Goal: Task Accomplishment & Management: Use online tool/utility

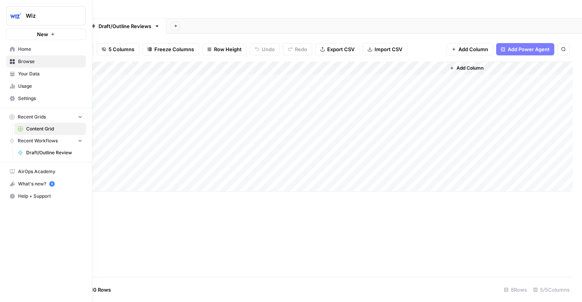
click at [29, 72] on span "Your Data" at bounding box center [50, 73] width 64 height 7
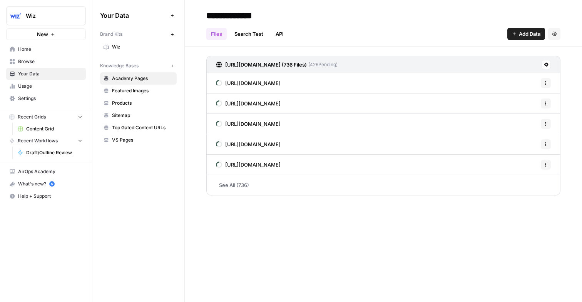
click at [33, 84] on span "Usage" at bounding box center [50, 86] width 64 height 7
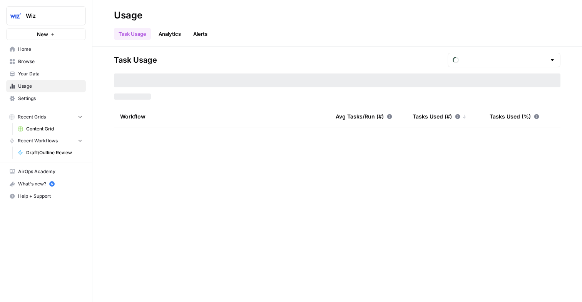
type input "August Tasks"
click at [33, 100] on span "Settings" at bounding box center [50, 98] width 64 height 7
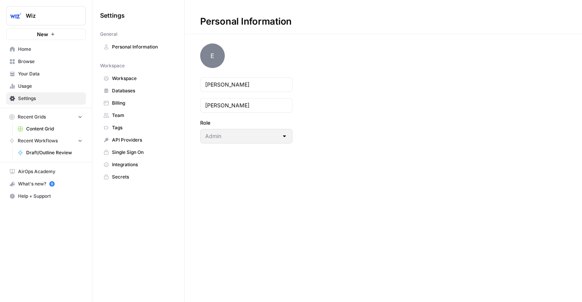
click at [128, 162] on span "Integrations" at bounding box center [142, 164] width 61 height 7
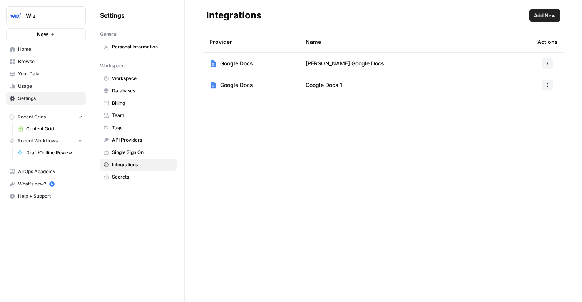
click at [549, 22] on header "Integrations Add New" at bounding box center [383, 15] width 397 height 31
click at [540, 15] on span "Add New" at bounding box center [545, 16] width 22 height 8
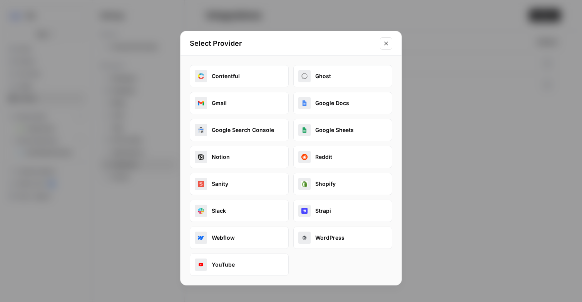
click at [236, 123] on button "Google Search Console" at bounding box center [239, 130] width 99 height 22
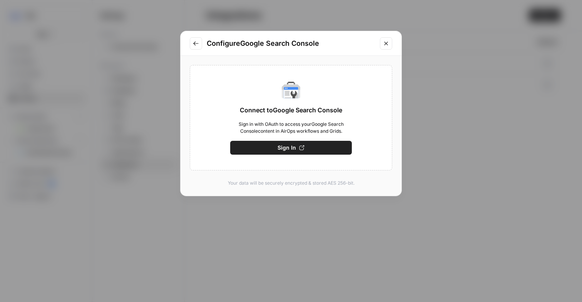
click at [270, 145] on button "Sign In" at bounding box center [291, 148] width 122 height 14
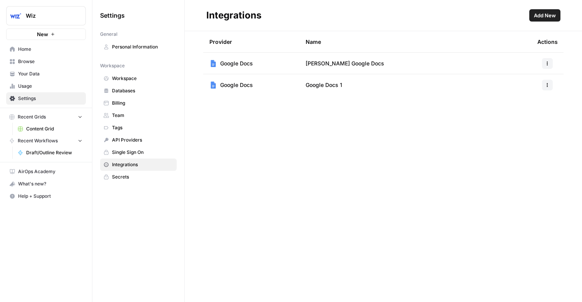
click at [34, 64] on span "Browse" at bounding box center [50, 61] width 64 height 7
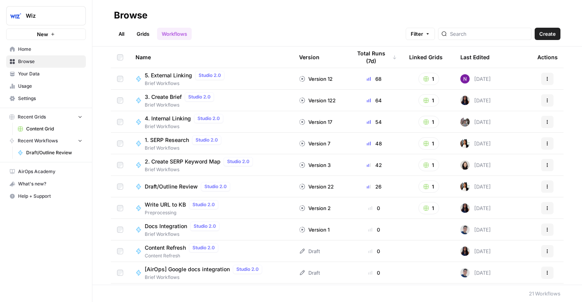
click at [51, 151] on span "Draft/Outline Review" at bounding box center [54, 152] width 56 height 7
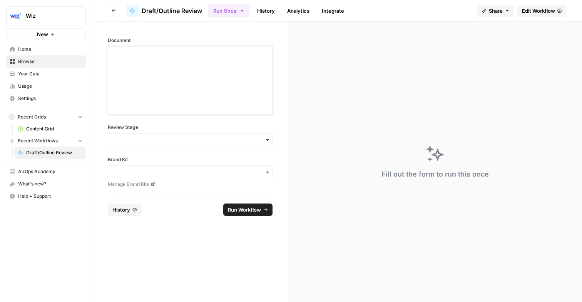
click at [151, 61] on div at bounding box center [190, 81] width 155 height 62
click at [140, 134] on div "button" at bounding box center [190, 140] width 165 height 14
click at [132, 159] on div "Draft" at bounding box center [190, 161] width 164 height 15
click at [178, 178] on div "button" at bounding box center [190, 173] width 165 height 14
click at [133, 199] on div "Wiz" at bounding box center [190, 193] width 164 height 15
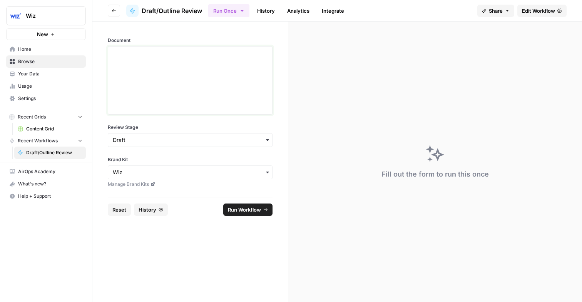
click at [188, 77] on div at bounding box center [190, 81] width 155 height 62
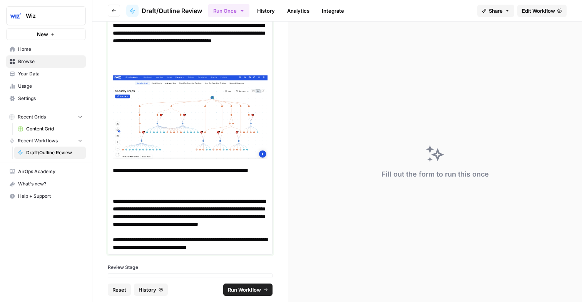
scroll to position [2326, 0]
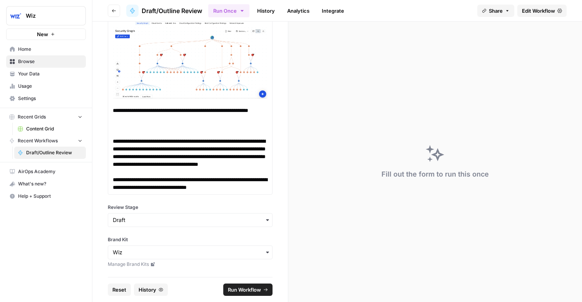
click at [232, 287] on span "Run Workflow" at bounding box center [244, 290] width 33 height 8
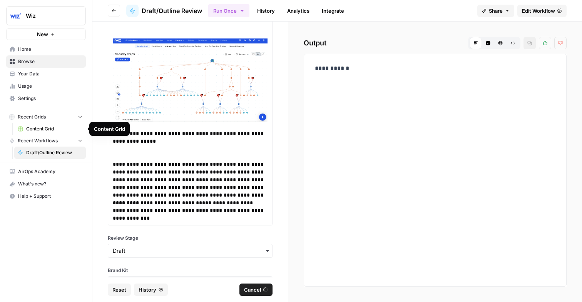
click at [43, 132] on link "Content Grid" at bounding box center [50, 129] width 72 height 12
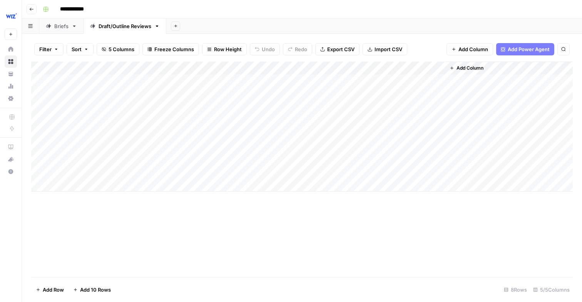
click at [116, 191] on div "Add Column" at bounding box center [302, 127] width 542 height 130
click at [126, 182] on div "Add Column" at bounding box center [302, 133] width 542 height 143
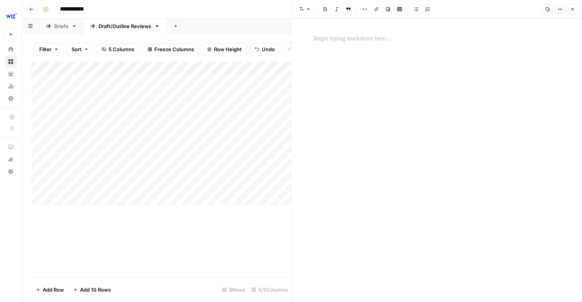
click at [343, 41] on p at bounding box center [437, 39] width 246 height 10
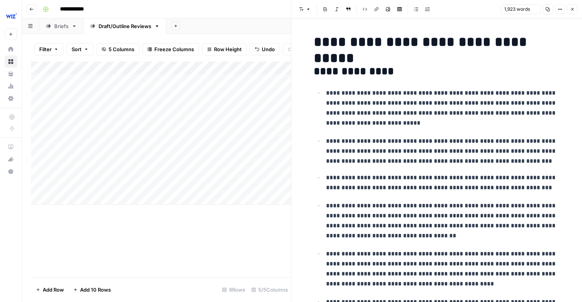
scroll to position [2985, 0]
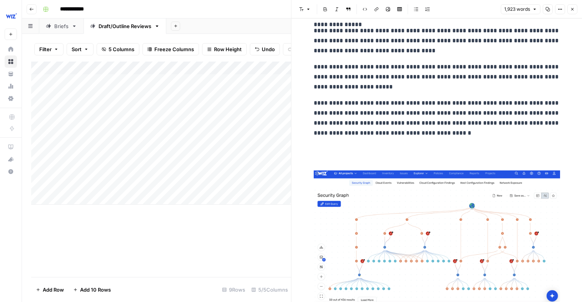
click at [189, 183] on div "Add Column" at bounding box center [161, 133] width 260 height 143
click at [191, 184] on div "Add Column" at bounding box center [161, 133] width 260 height 143
click at [199, 214] on div "Draft" at bounding box center [188, 215] width 21 height 11
click at [182, 219] on button "Draft" at bounding box center [189, 215] width 18 height 9
click at [162, 226] on div "Add Column" at bounding box center [161, 170] width 260 height 216
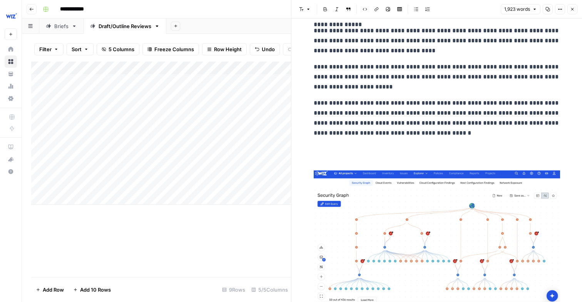
click at [263, 186] on div "Add Column" at bounding box center [161, 133] width 260 height 143
click at [574, 7] on icon "button" at bounding box center [572, 9] width 5 height 5
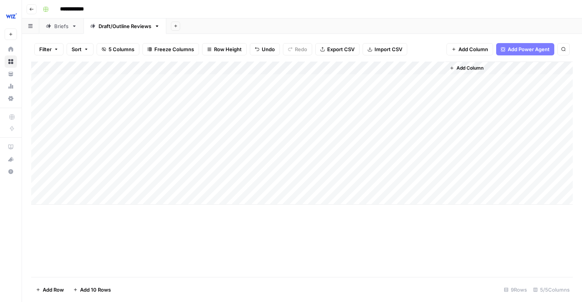
click at [292, 68] on div "Add Column" at bounding box center [302, 133] width 542 height 143
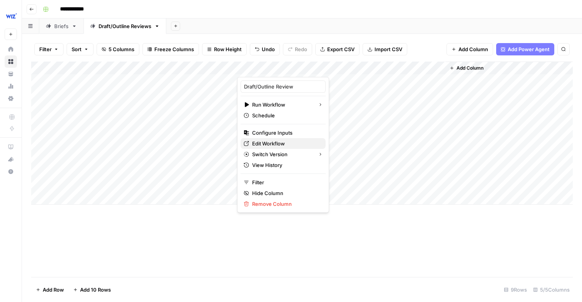
click at [277, 144] on span "Edit Workflow" at bounding box center [285, 144] width 67 height 8
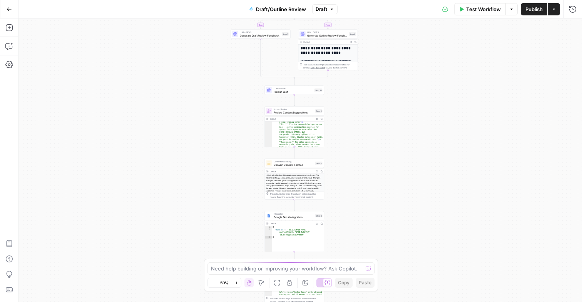
scroll to position [441, 0]
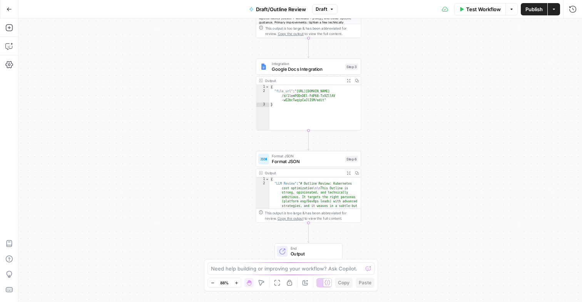
click at [10, 8] on icon "button" at bounding box center [9, 9] width 5 height 5
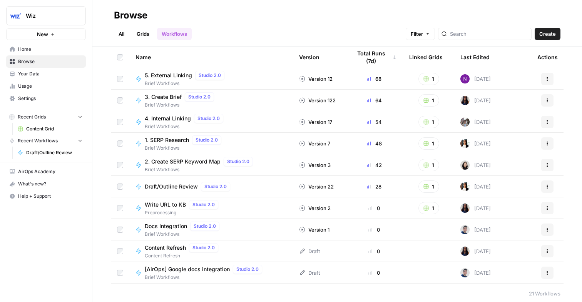
click at [79, 141] on icon "button" at bounding box center [79, 140] width 5 height 5
click at [49, 127] on span "Content Grid" at bounding box center [54, 129] width 56 height 7
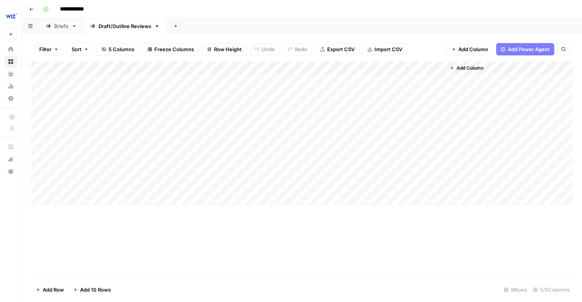
click at [59, 27] on div "Briefs" at bounding box center [61, 26] width 14 height 8
click at [305, 67] on div "Add Column" at bounding box center [302, 170] width 542 height 216
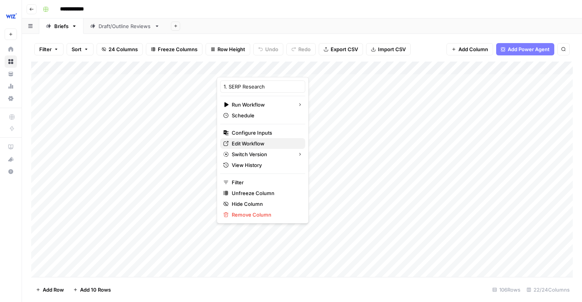
click at [256, 142] on span "Edit Workflow" at bounding box center [265, 144] width 67 height 8
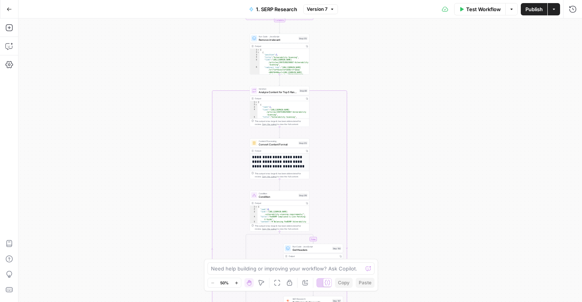
click at [264, 8] on span "1. SERP Research" at bounding box center [276, 9] width 41 height 8
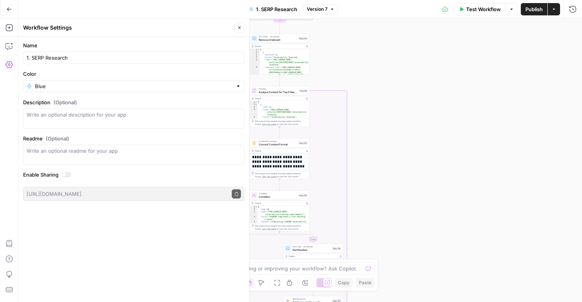
click at [12, 9] on span "Go Back" at bounding box center [12, 9] width 0 height 0
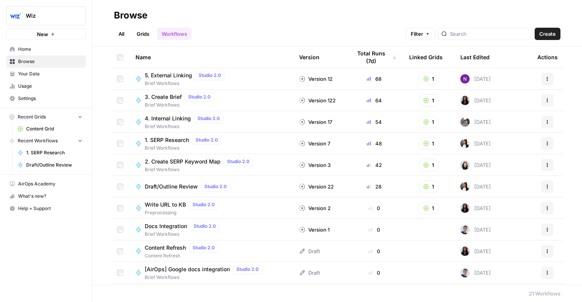
click at [163, 163] on span "2. Create SERP Keyword Map" at bounding box center [183, 162] width 76 height 8
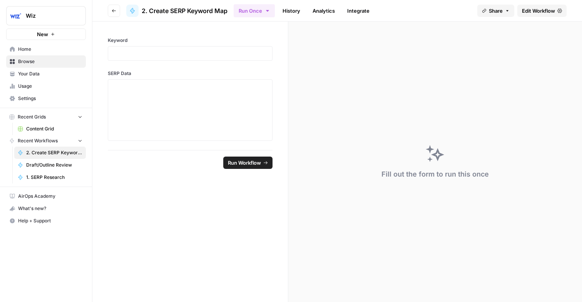
click at [541, 10] on span "Edit Workflow" at bounding box center [538, 11] width 33 height 8
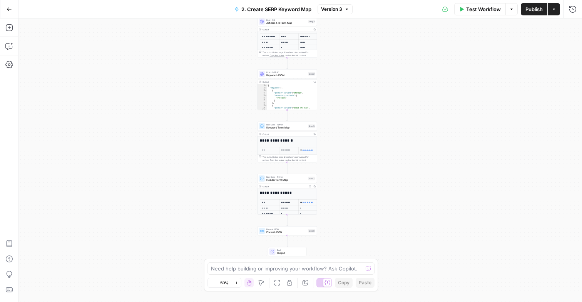
click at [8, 10] on icon "button" at bounding box center [9, 8] width 5 height 3
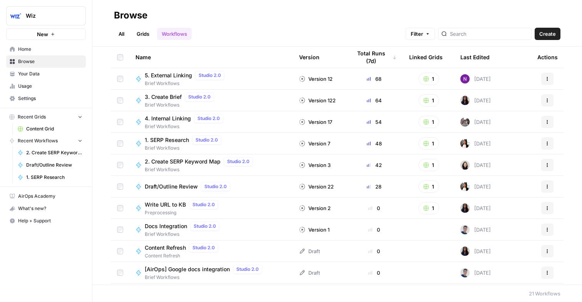
click at [239, 103] on div "3. Create Brief Studio 2.0 Brief Workflows" at bounding box center [211, 100] width 151 height 16
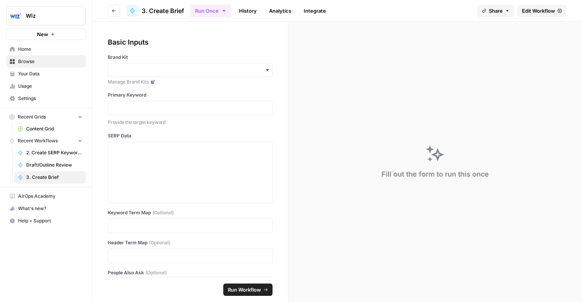
click at [544, 7] on span "Edit Workflow" at bounding box center [538, 11] width 33 height 8
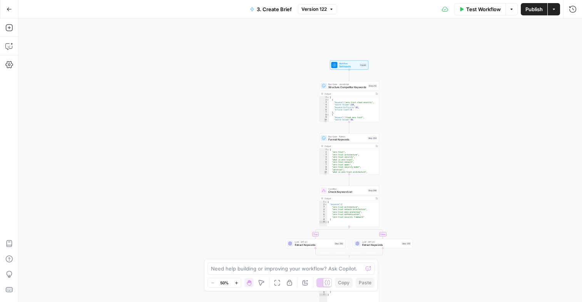
click at [9, 10] on icon "button" at bounding box center [9, 9] width 5 height 5
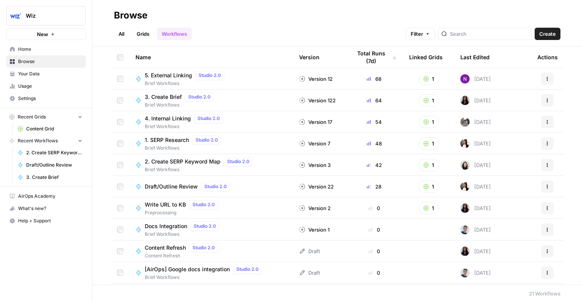
click at [252, 124] on div "4. Internal Linking Studio 2.0 Brief Workflows" at bounding box center [211, 122] width 151 height 16
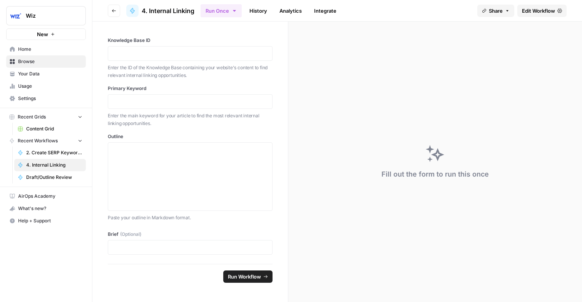
click at [536, 14] on span "Edit Workflow" at bounding box center [538, 11] width 33 height 8
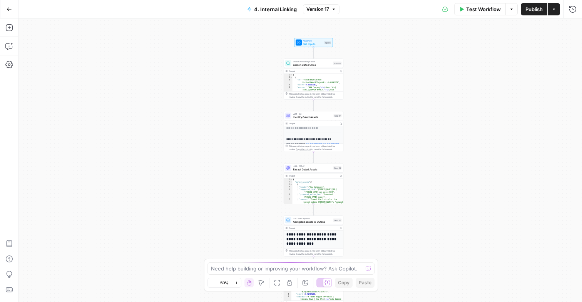
scroll to position [65, 0]
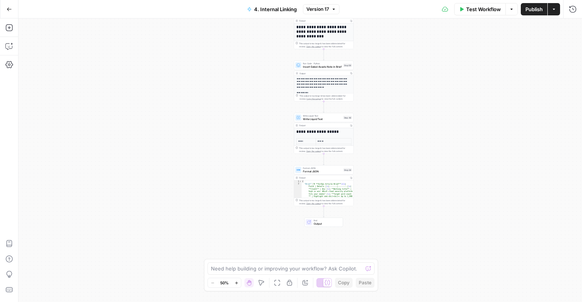
click at [10, 10] on icon "button" at bounding box center [9, 9] width 5 height 5
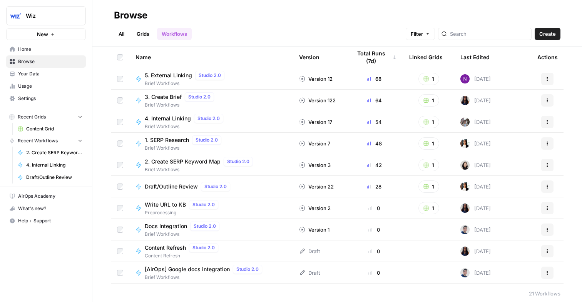
click at [246, 77] on div "5. External Linking Studio 2.0 Brief Workflows" at bounding box center [211, 79] width 151 height 16
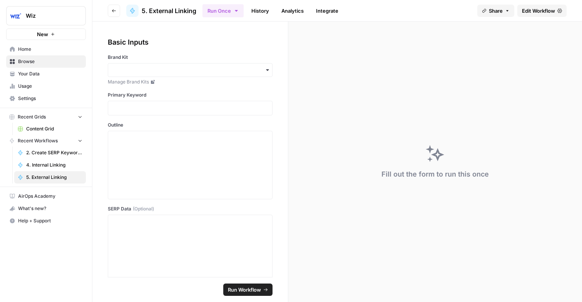
click at [538, 12] on span "Edit Workflow" at bounding box center [538, 11] width 33 height 8
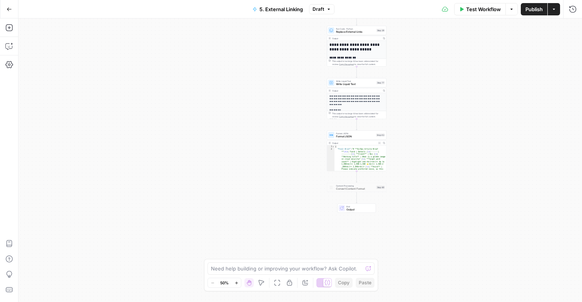
click at [2, 8] on button "Go Back" at bounding box center [9, 9] width 14 height 14
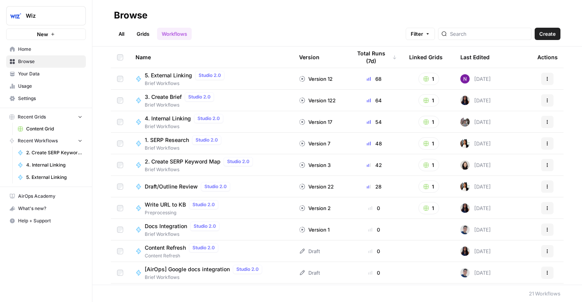
click at [243, 144] on div "1. SERP Research Studio 2.0 Brief Workflows" at bounding box center [211, 144] width 151 height 16
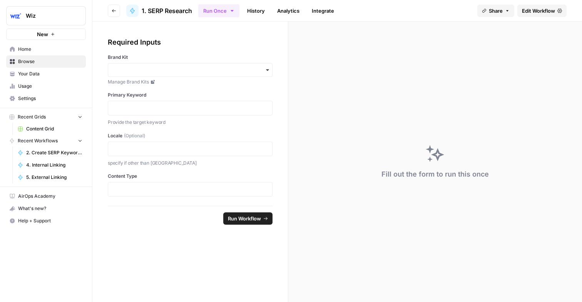
click at [544, 14] on span "Edit Workflow" at bounding box center [538, 11] width 33 height 8
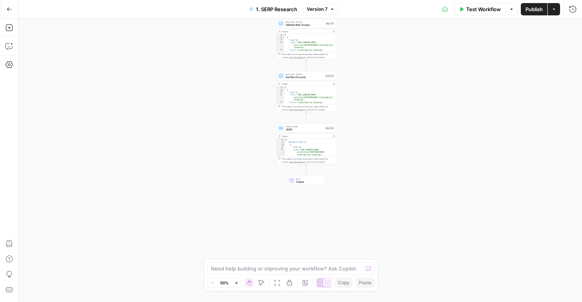
click at [7, 9] on icon "button" at bounding box center [9, 9] width 5 height 5
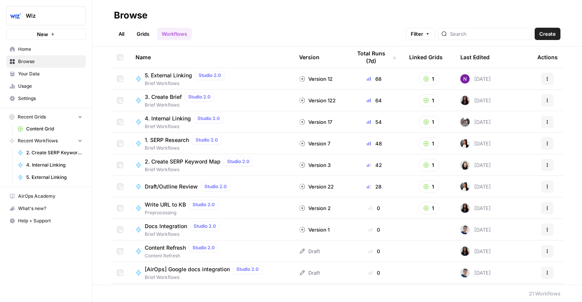
click at [202, 169] on span "Brief Workflows" at bounding box center [200, 169] width 111 height 7
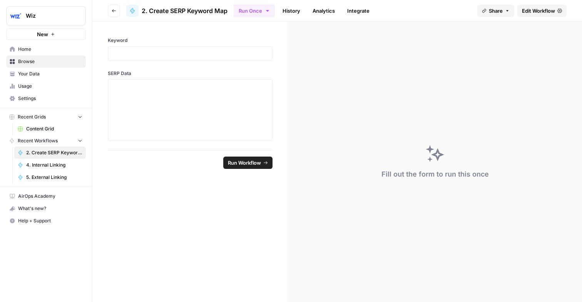
click at [529, 12] on span "Edit Workflow" at bounding box center [538, 11] width 33 height 8
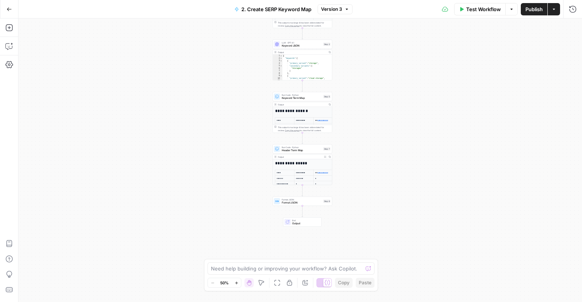
click at [5, 8] on button "Go Back" at bounding box center [9, 9] width 14 height 14
